Goal: Task Accomplishment & Management: Manage account settings

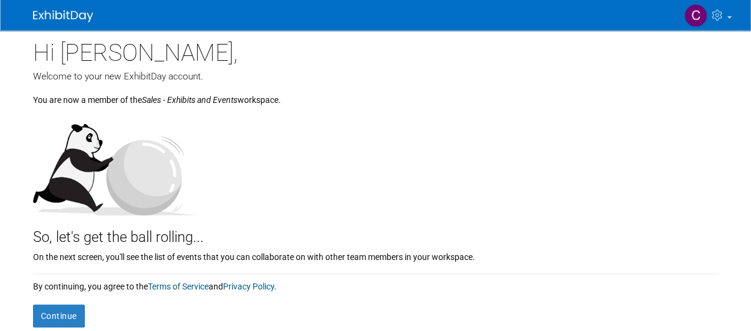
scroll to position [24, 0]
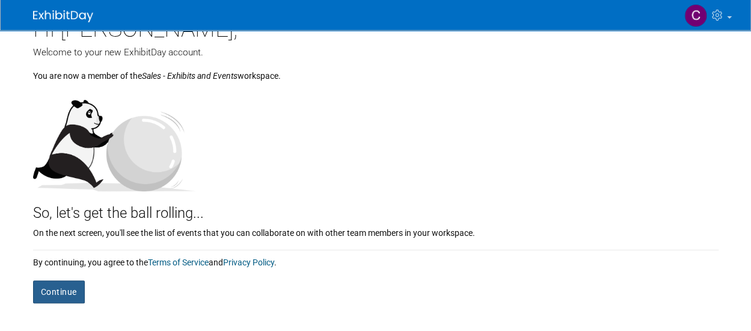
click at [68, 291] on button "Continue" at bounding box center [59, 291] width 52 height 23
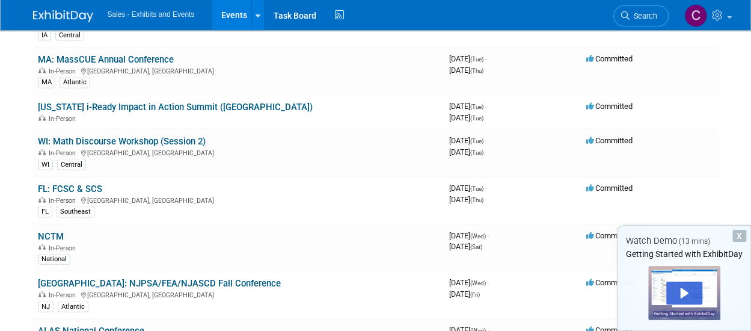
scroll to position [3415, 0]
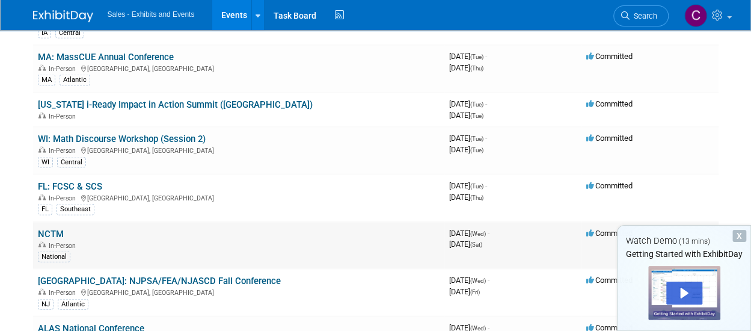
click at [52, 228] on link "NCTM" at bounding box center [51, 233] width 26 height 11
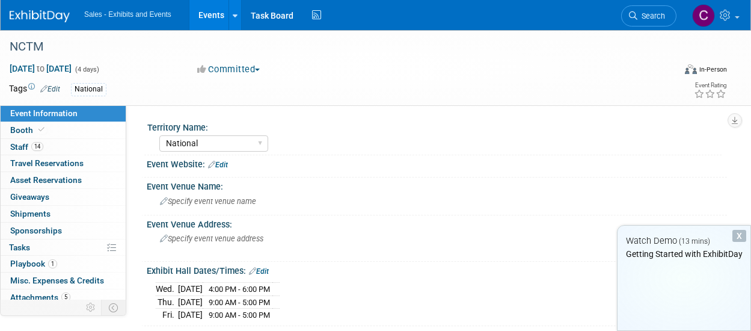
select select "National"
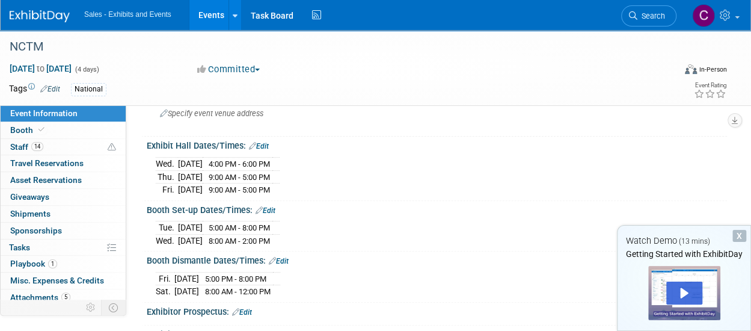
scroll to position [51, 0]
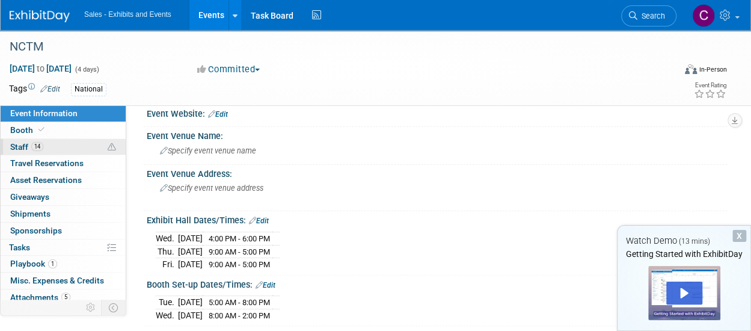
click at [20, 146] on span "Staff 14" at bounding box center [26, 147] width 33 height 10
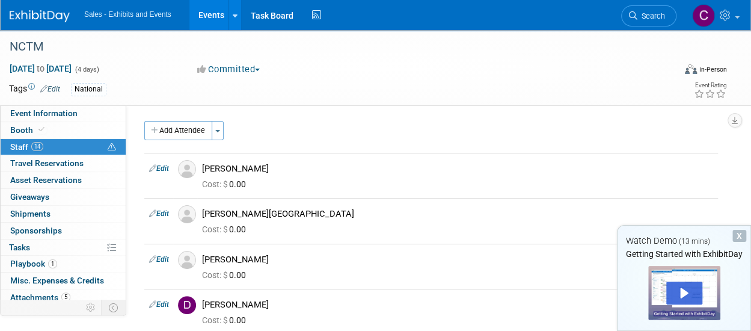
scroll to position [0, 0]
click at [46, 160] on span "Travel Reservations 0" at bounding box center [46, 163] width 73 height 10
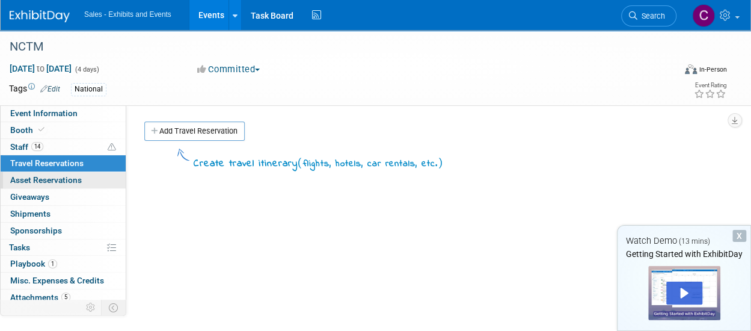
click at [49, 183] on span "Asset Reservations 0" at bounding box center [46, 180] width 72 height 10
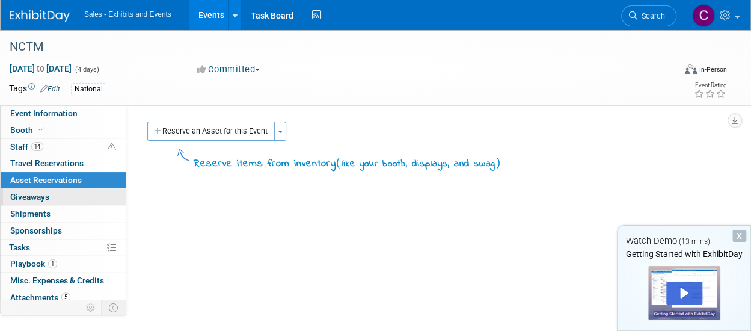
click at [45, 201] on link "0 Giveaways 0" at bounding box center [63, 197] width 125 height 16
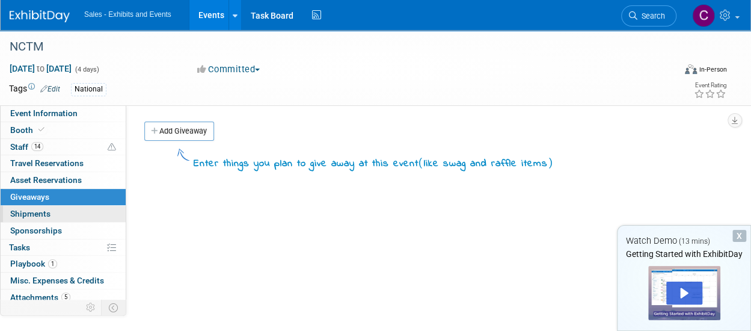
click at [40, 217] on span "Shipments 0" at bounding box center [30, 214] width 40 height 10
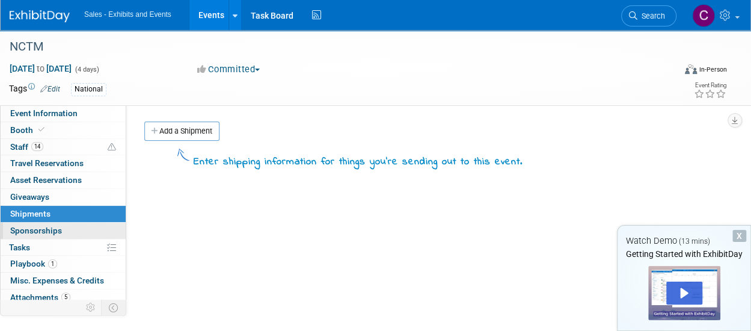
click at [38, 233] on span "Sponsorships 0" at bounding box center [36, 230] width 52 height 10
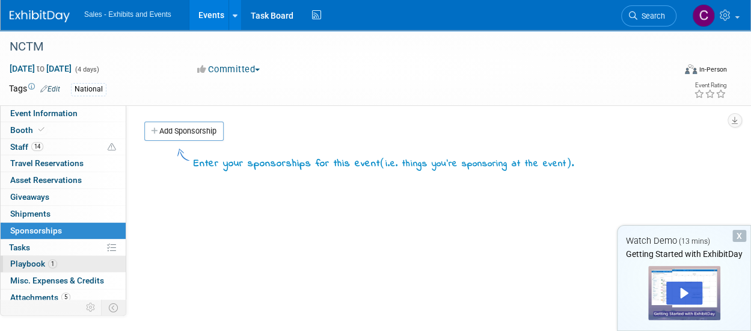
click at [26, 261] on span "Playbook 1" at bounding box center [33, 264] width 47 height 10
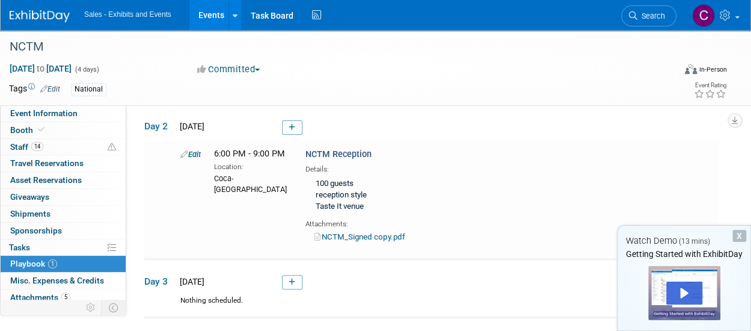
scroll to position [103, 0]
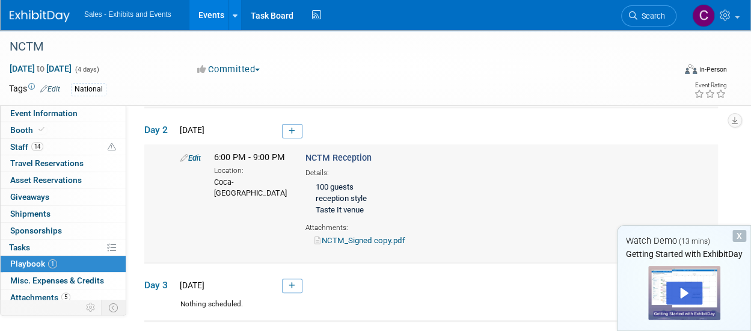
click at [356, 241] on link "NCTM_Signed copy.pdf" at bounding box center [359, 240] width 90 height 9
click at [37, 276] on span "Misc. Expenses & Credits 0" at bounding box center [57, 280] width 94 height 10
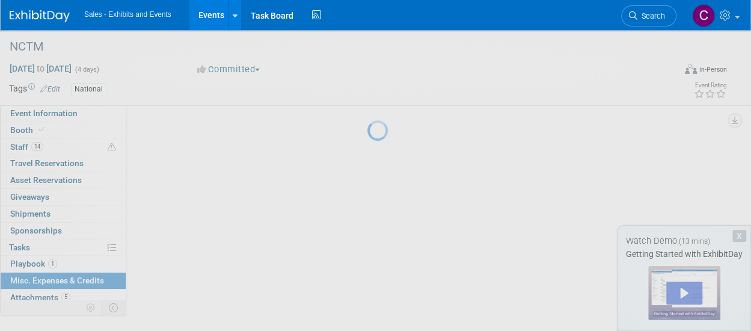
scroll to position [0, 0]
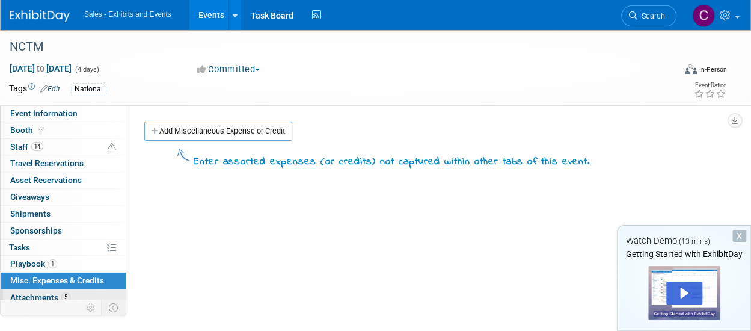
click at [37, 294] on span "Attachments 5" at bounding box center [40, 297] width 60 height 10
